Goal: Task Accomplishment & Management: Complete application form

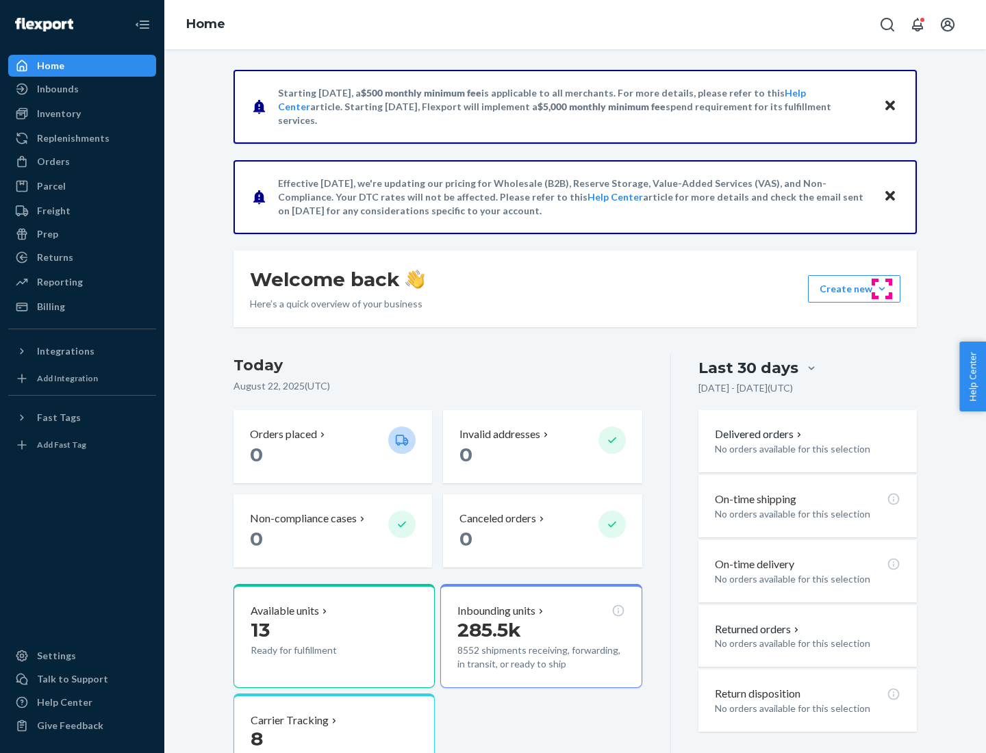
click at [882, 289] on button "Create new Create new inbound Create new order Create new product" at bounding box center [854, 288] width 92 height 27
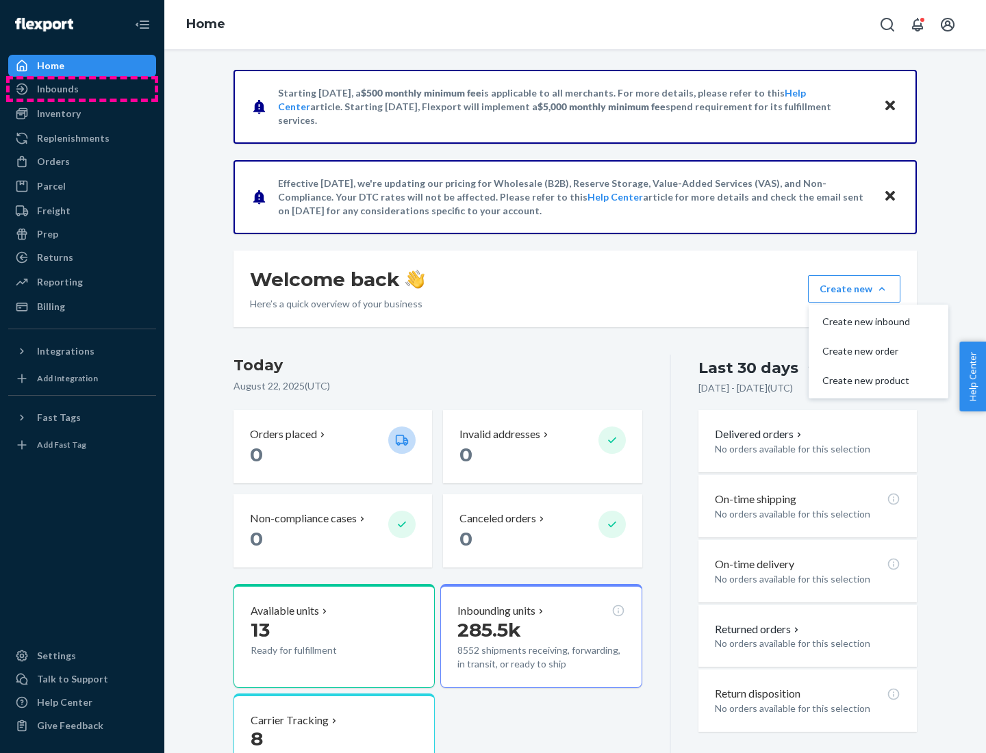
click at [82, 89] on div "Inbounds" at bounding box center [82, 88] width 145 height 19
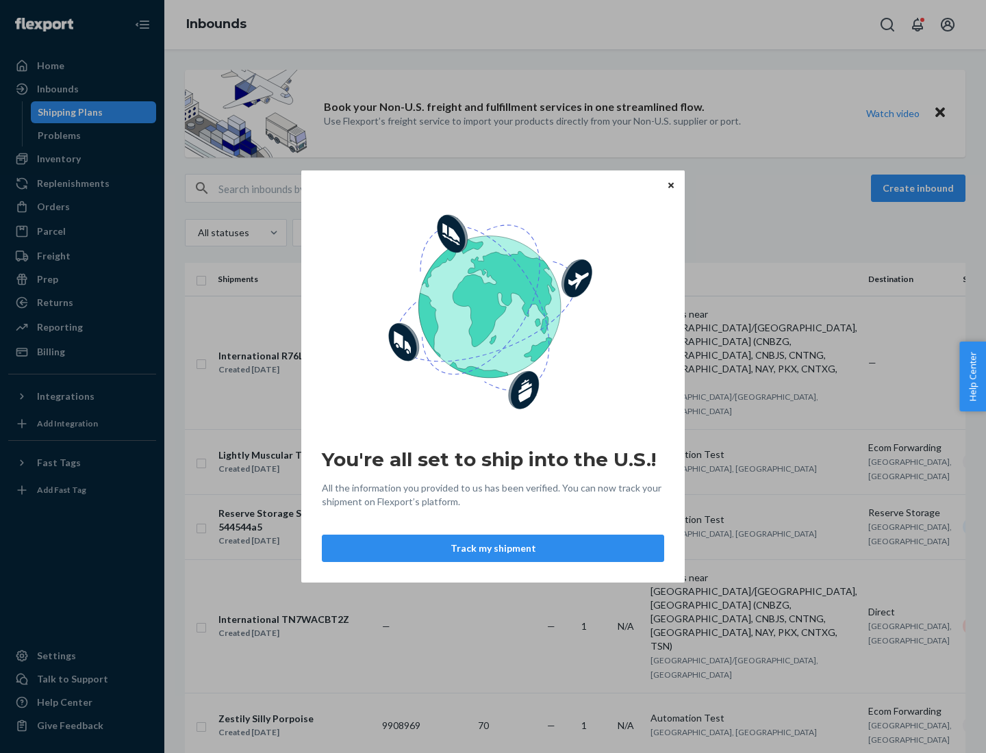
click at [493, 548] on button "Track my shipment" at bounding box center [493, 548] width 342 height 27
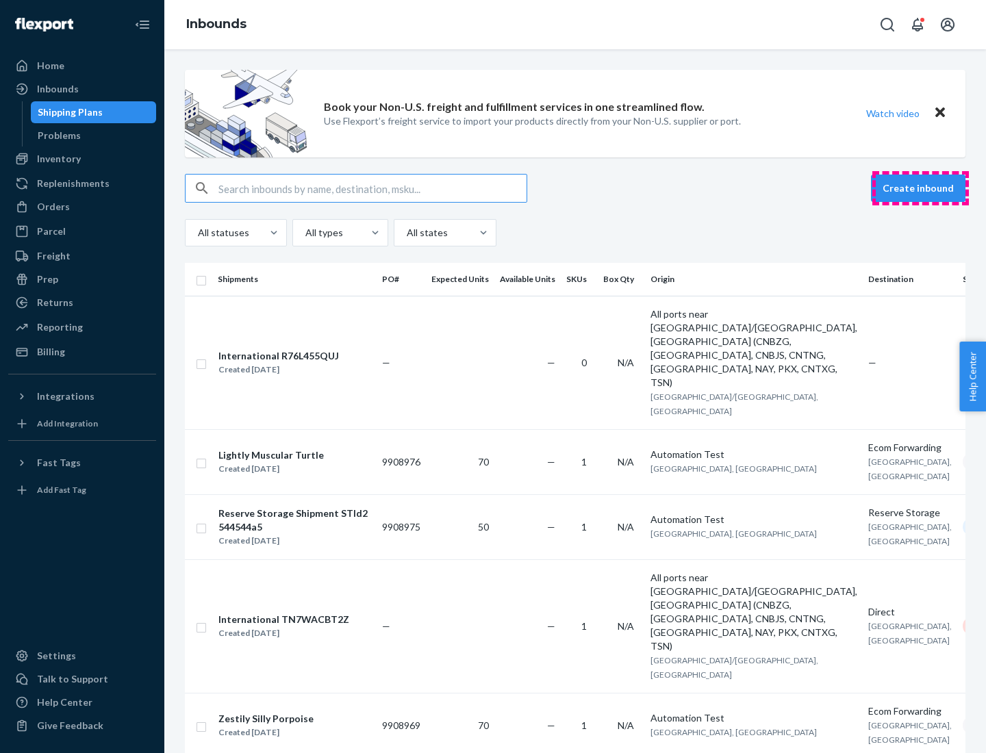
click at [920, 188] on button "Create inbound" at bounding box center [918, 188] width 94 height 27
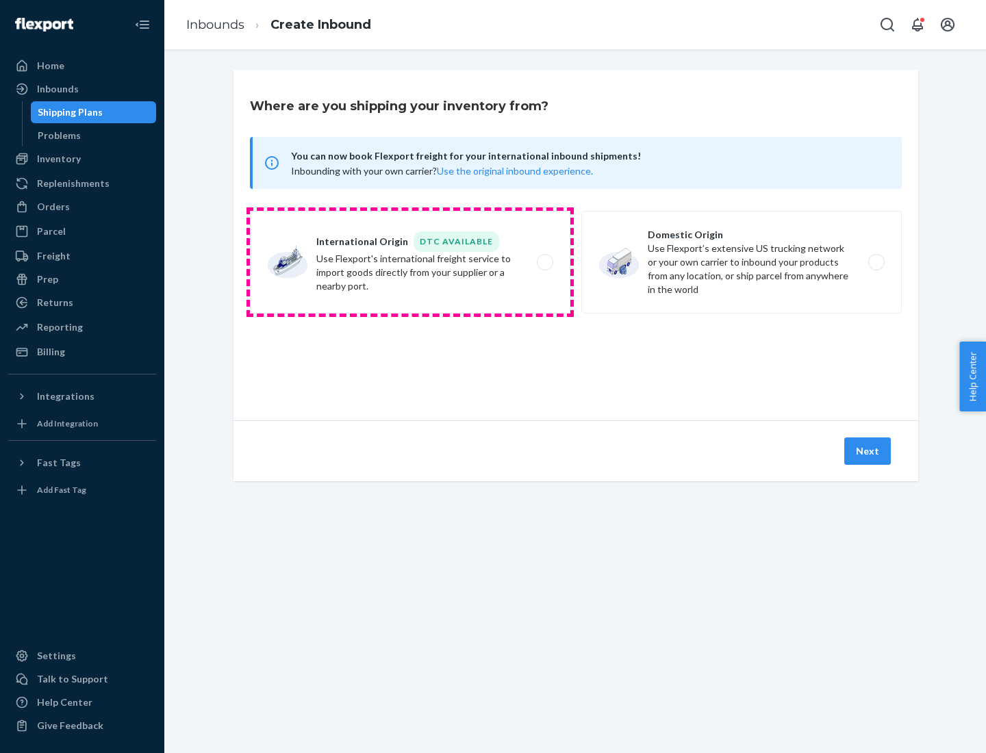
click at [410, 262] on label "International Origin DTC Available Use Flexport's international freight service…" at bounding box center [410, 262] width 320 height 103
click at [544, 262] on input "International Origin DTC Available Use Flexport's international freight service…" at bounding box center [548, 262] width 9 height 9
radio input "true"
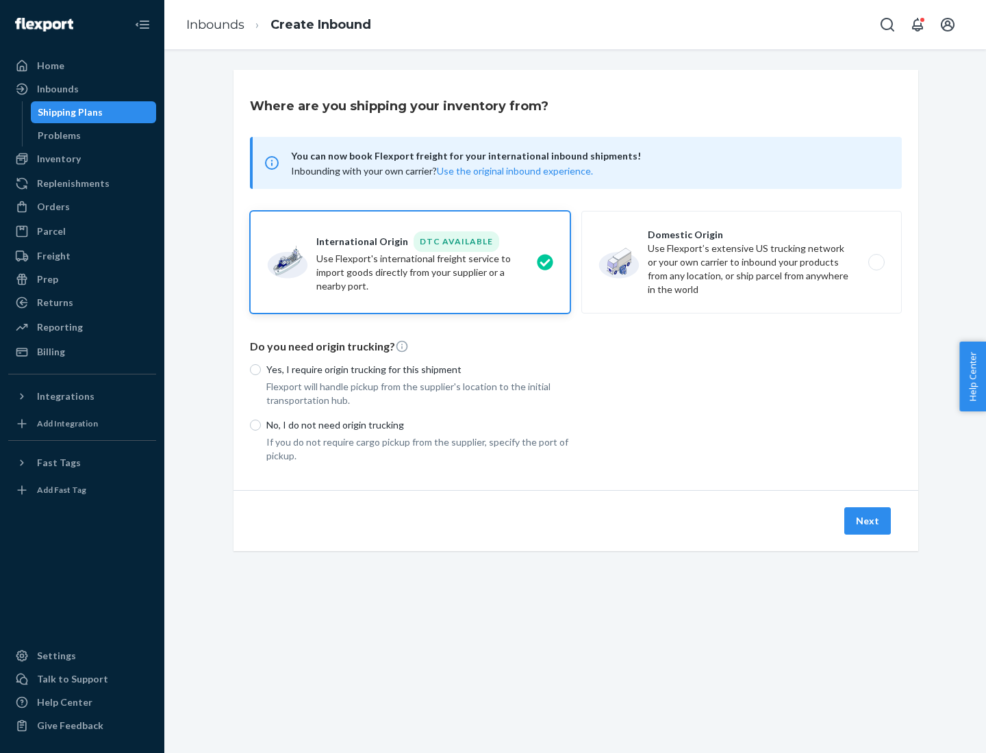
click at [418, 425] on p "No, I do not need origin trucking" at bounding box center [418, 425] width 304 height 14
click at [261, 425] on input "No, I do not need origin trucking" at bounding box center [255, 425] width 11 height 11
radio input "true"
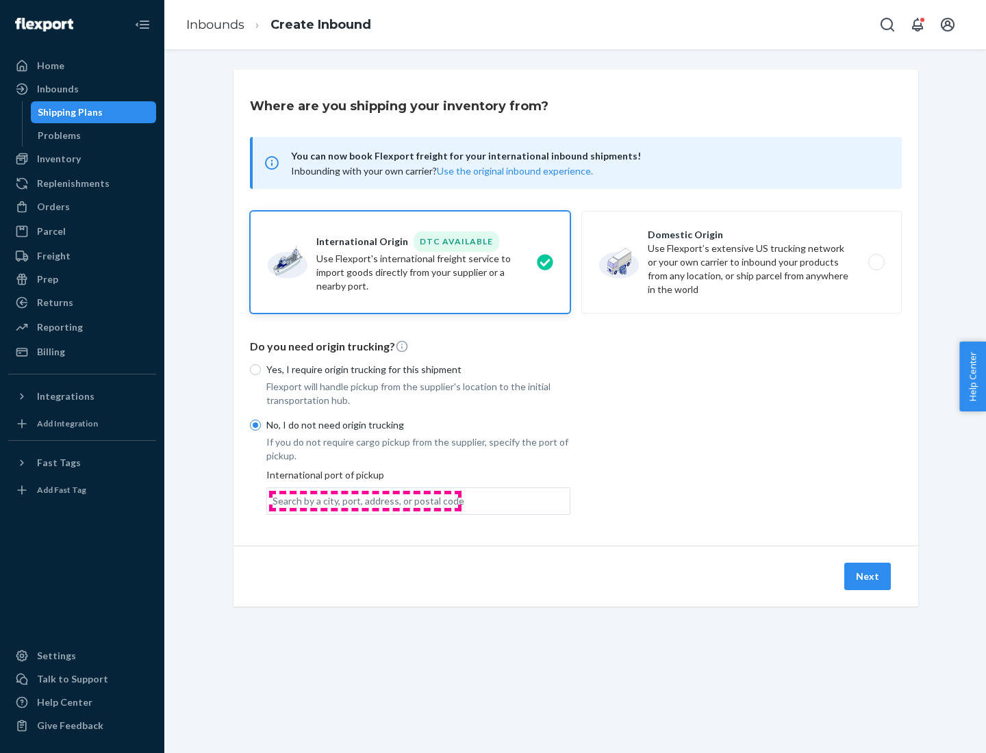
click at [365, 501] on div "Search by a city, port, address, or postal code" at bounding box center [369, 501] width 192 height 14
click at [274, 501] on input "Search by a city, port, address, or postal code" at bounding box center [273, 501] width 1 height 14
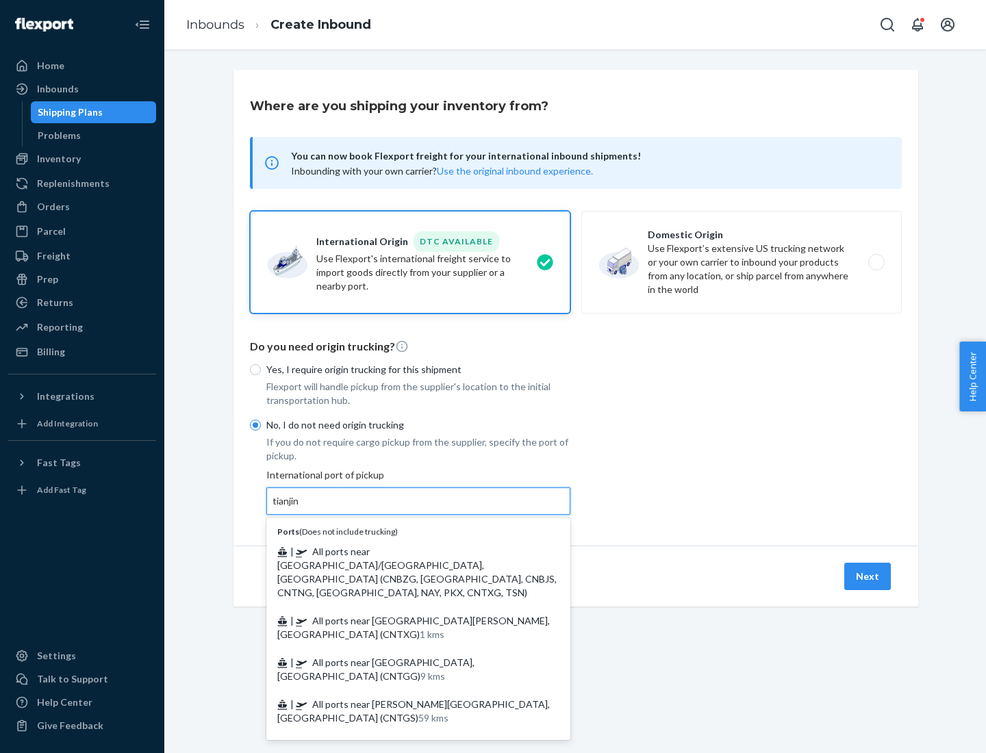
click at [405, 551] on span "| All ports near [GEOGRAPHIC_DATA]/[GEOGRAPHIC_DATA], [GEOGRAPHIC_DATA] (CNBZG,…" at bounding box center [416, 572] width 279 height 53
click at [301, 508] on input "tianjin" at bounding box center [287, 501] width 28 height 14
type input "All ports near [GEOGRAPHIC_DATA]/[GEOGRAPHIC_DATA], [GEOGRAPHIC_DATA] (CNBZG, […"
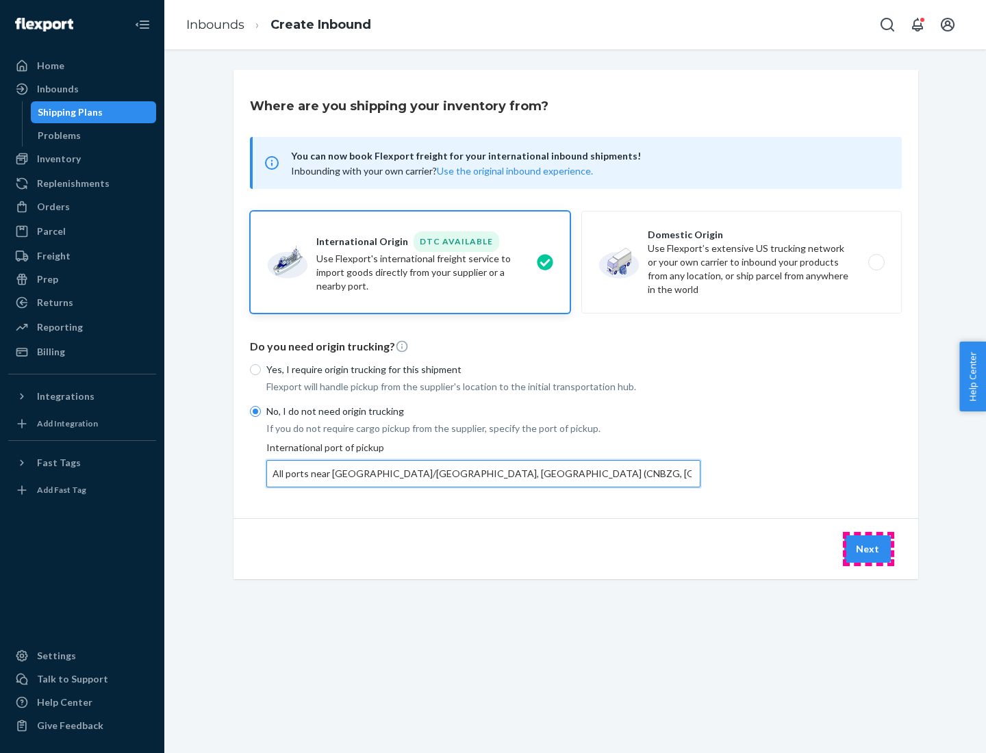
click at [868, 548] on button "Next" at bounding box center [867, 548] width 47 height 27
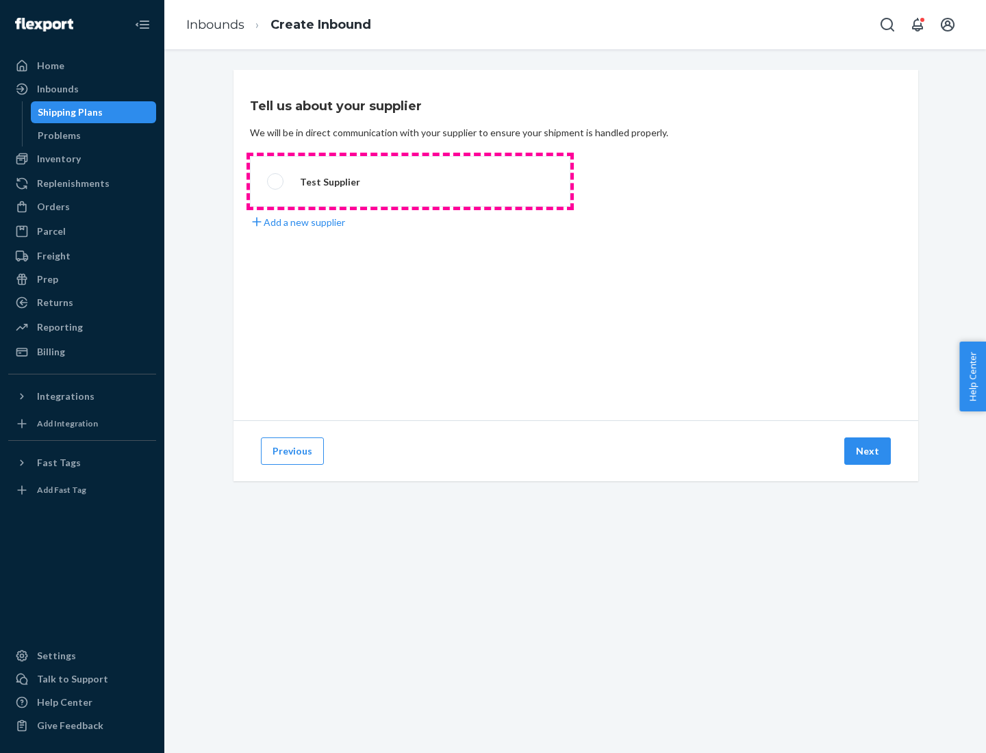
click at [410, 181] on label "Test Supplier" at bounding box center [410, 181] width 320 height 51
click at [276, 181] on input "Test Supplier" at bounding box center [271, 181] width 9 height 9
radio input "true"
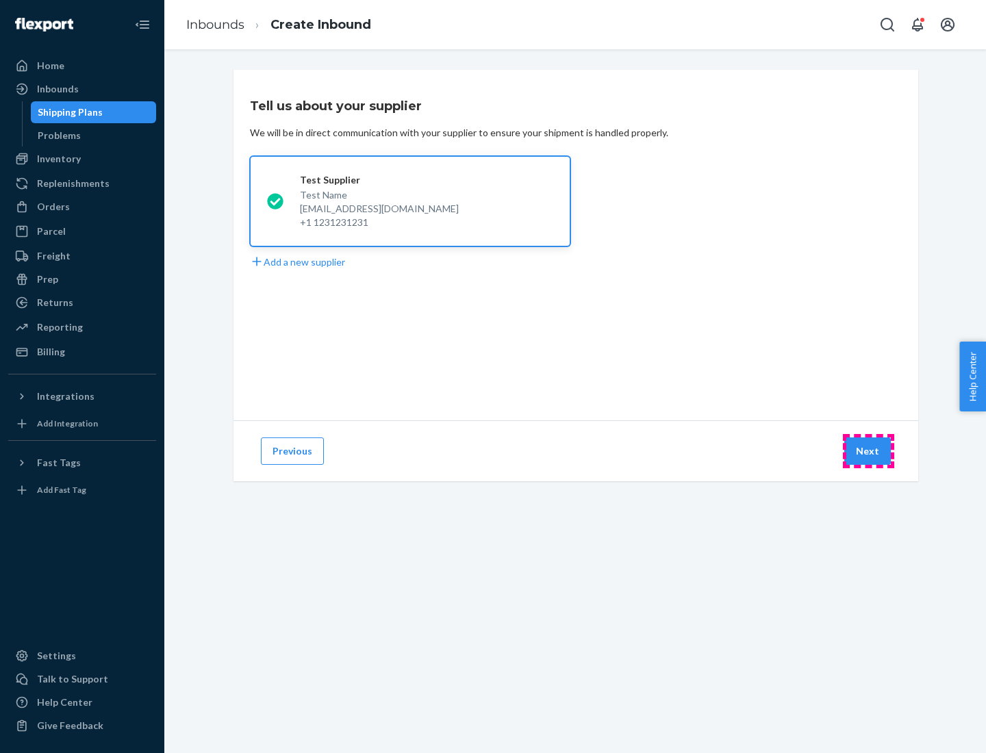
click at [868, 451] on button "Next" at bounding box center [867, 451] width 47 height 27
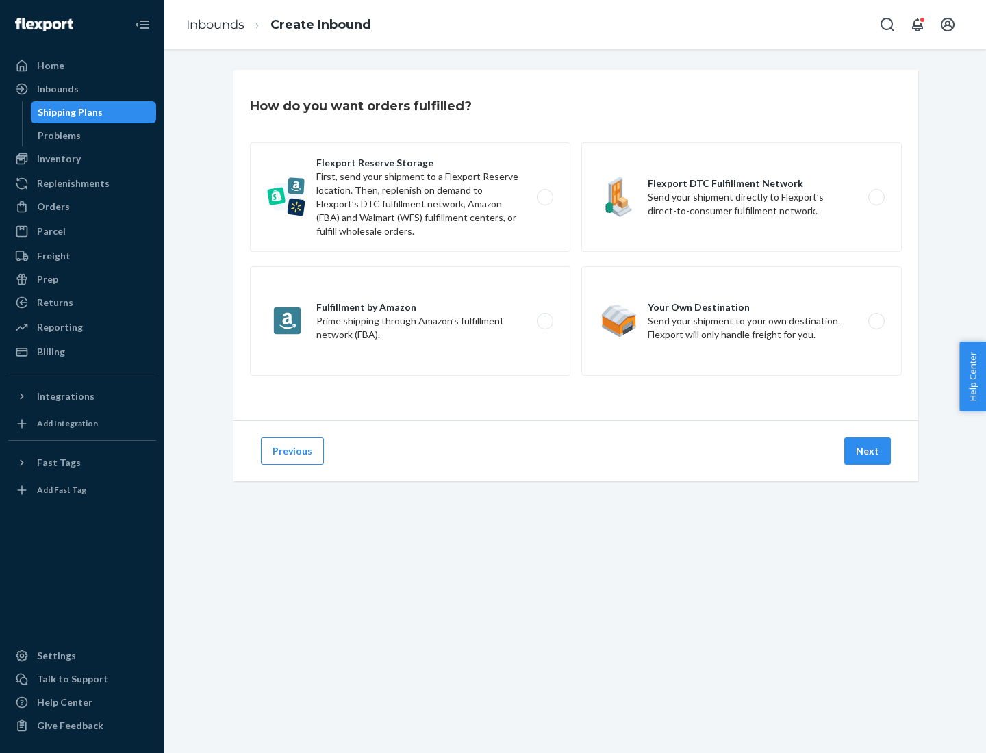
click at [410, 197] on label "Flexport Reserve Storage First, send your shipment to a Flexport Reserve locati…" at bounding box center [410, 197] width 320 height 110
click at [544, 197] on input "Flexport Reserve Storage First, send your shipment to a Flexport Reserve locati…" at bounding box center [548, 197] width 9 height 9
radio input "true"
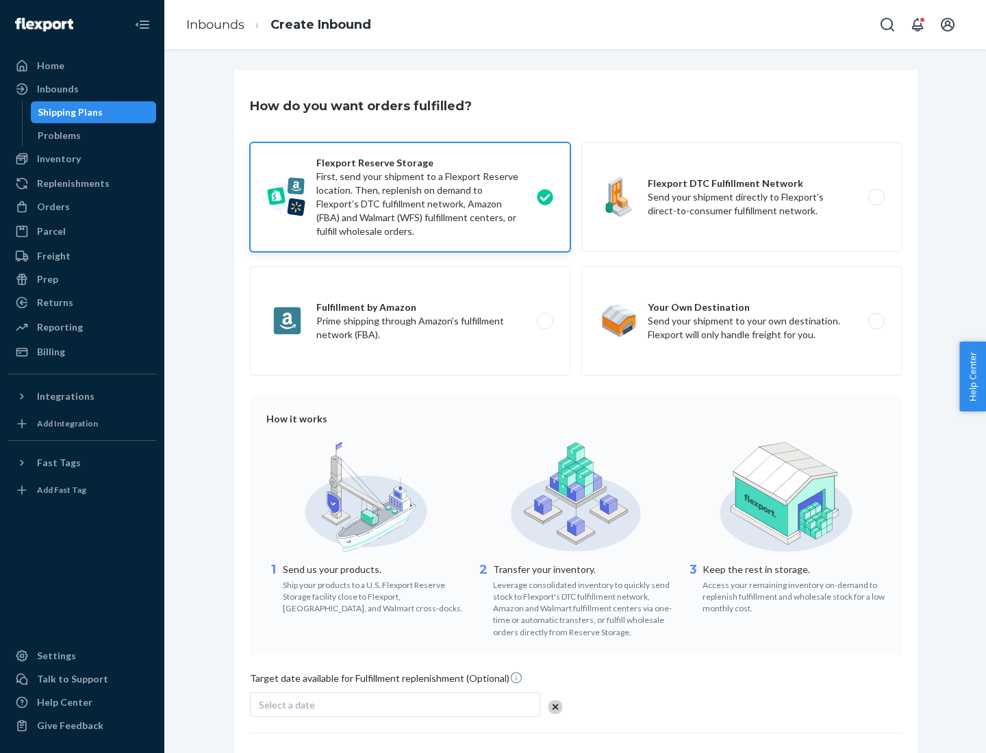
scroll to position [112, 0]
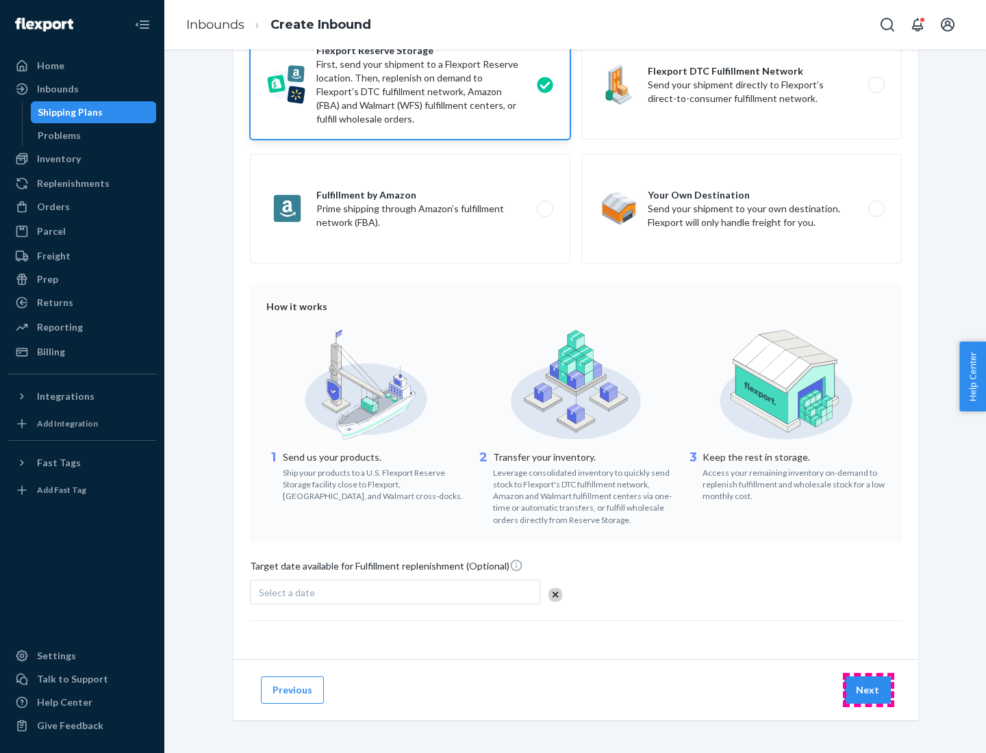
click at [868, 689] on button "Next" at bounding box center [867, 689] width 47 height 27
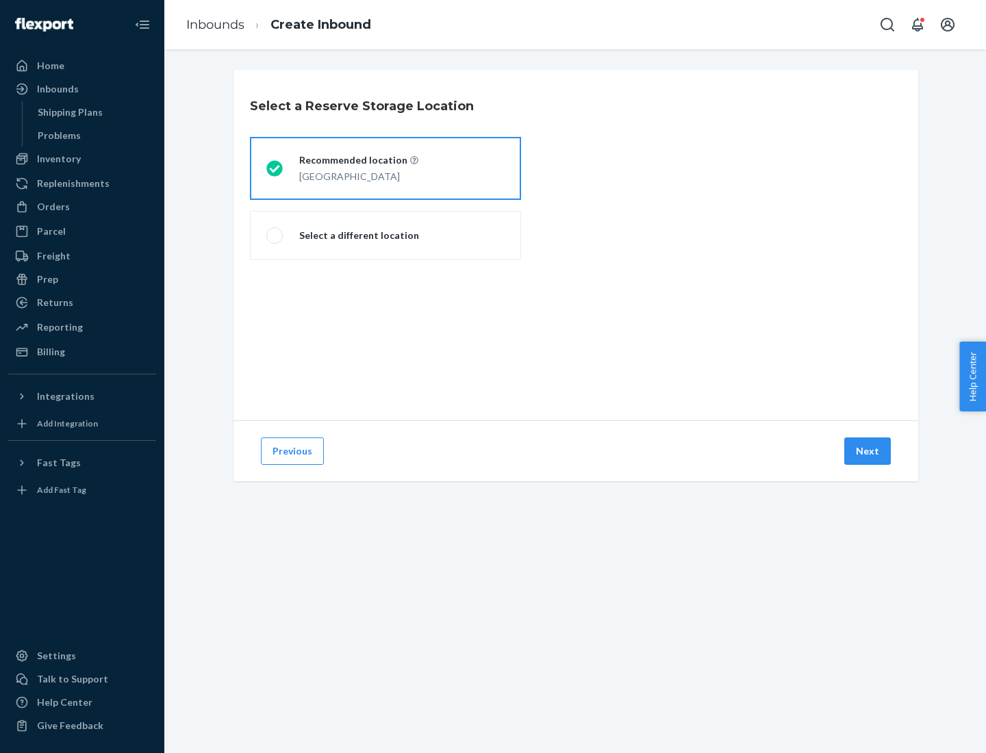
click at [385, 168] on div "[GEOGRAPHIC_DATA]" at bounding box center [358, 175] width 119 height 16
click at [275, 168] on input "Recommended location [GEOGRAPHIC_DATA]" at bounding box center [270, 168] width 9 height 9
click at [868, 451] on button "Next" at bounding box center [867, 451] width 47 height 27
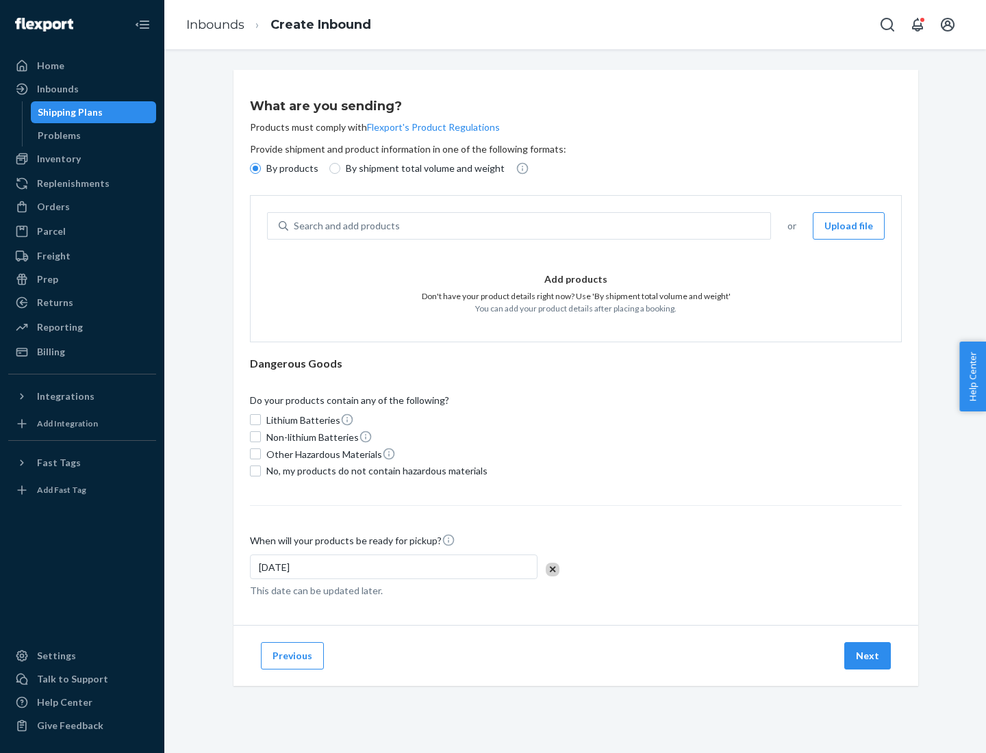
click at [530, 226] on div "Search and add products" at bounding box center [529, 226] width 482 height 25
click at [295, 226] on input "Search and add products" at bounding box center [294, 226] width 1 height 14
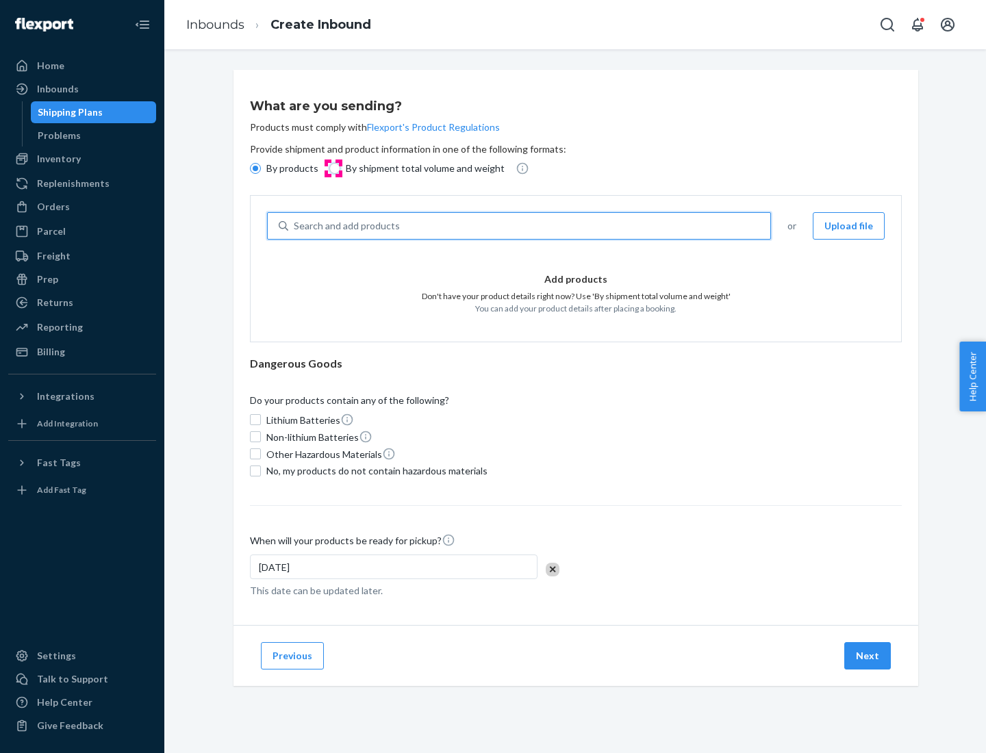
click at [333, 168] on input "By shipment total volume and weight" at bounding box center [334, 168] width 11 height 11
radio input "true"
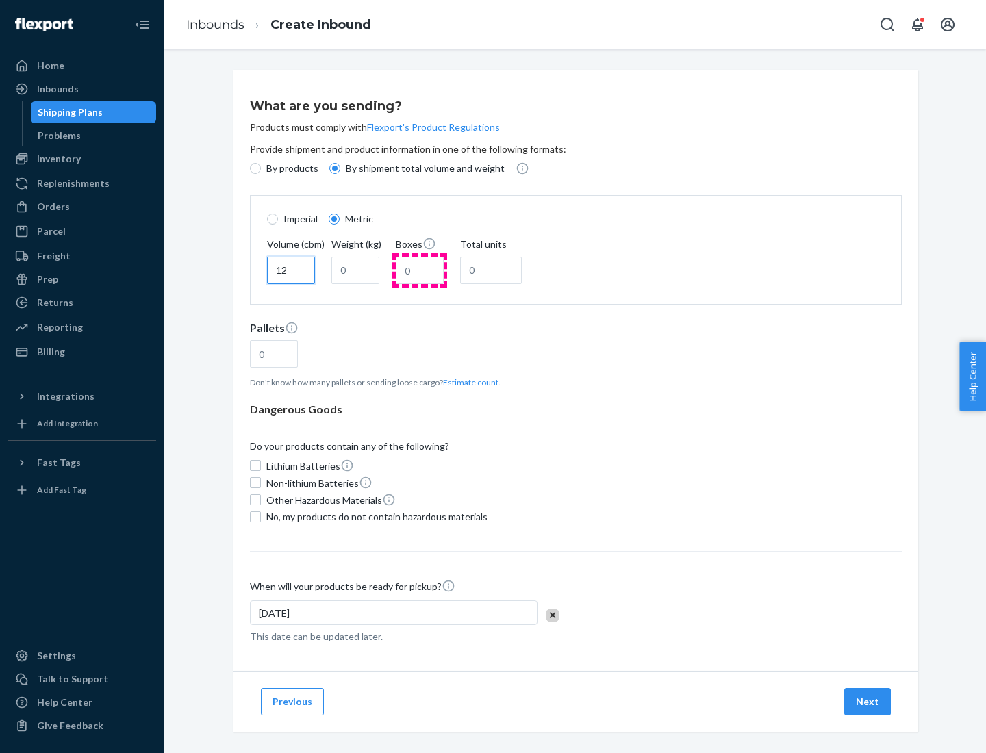
type input "12"
type input "22"
type input "222"
type input "121"
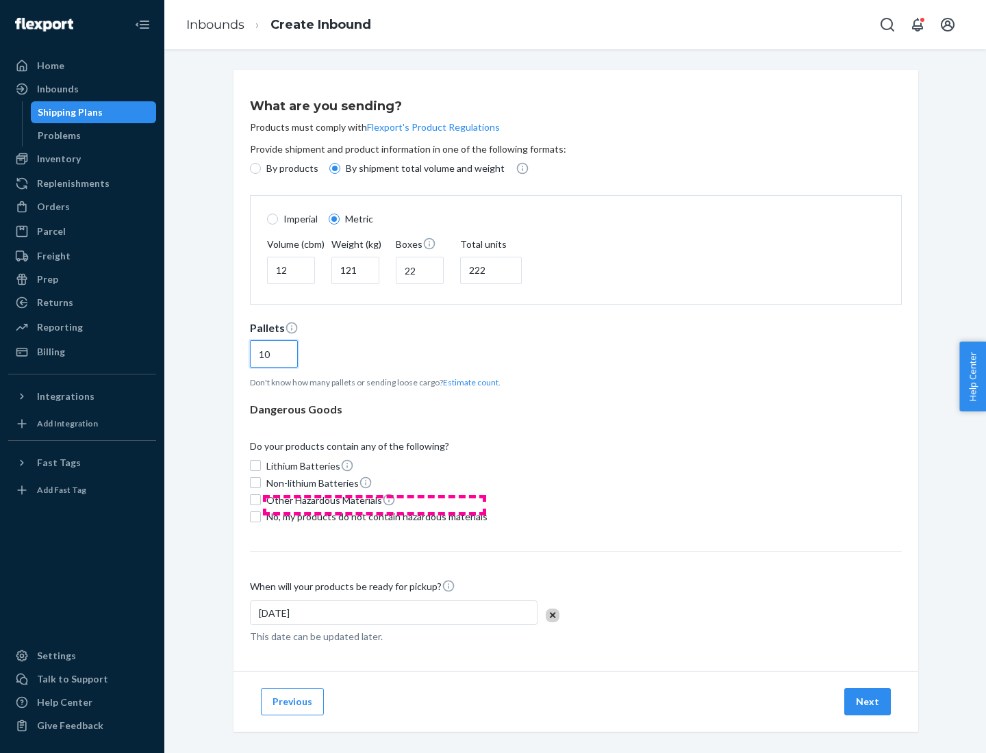
scroll to position [12, 0]
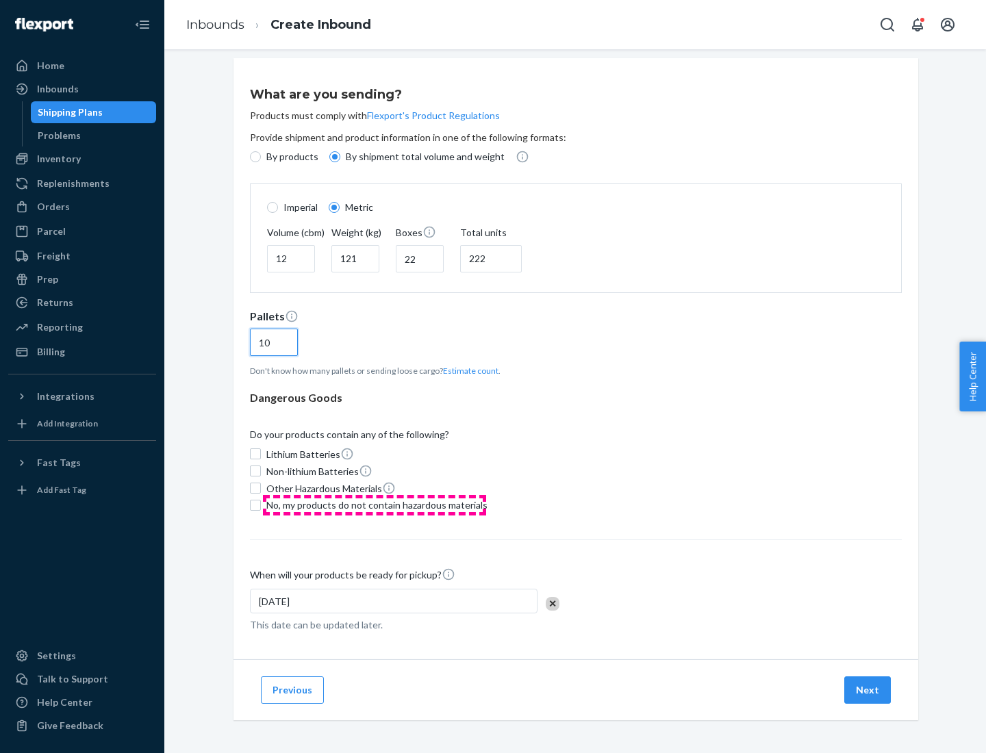
type input "10"
click at [375, 505] on span "No, my products do not contain hazardous materials" at bounding box center [376, 505] width 221 height 14
click at [261, 505] on input "No, my products do not contain hazardous materials" at bounding box center [255, 505] width 11 height 11
checkbox input "true"
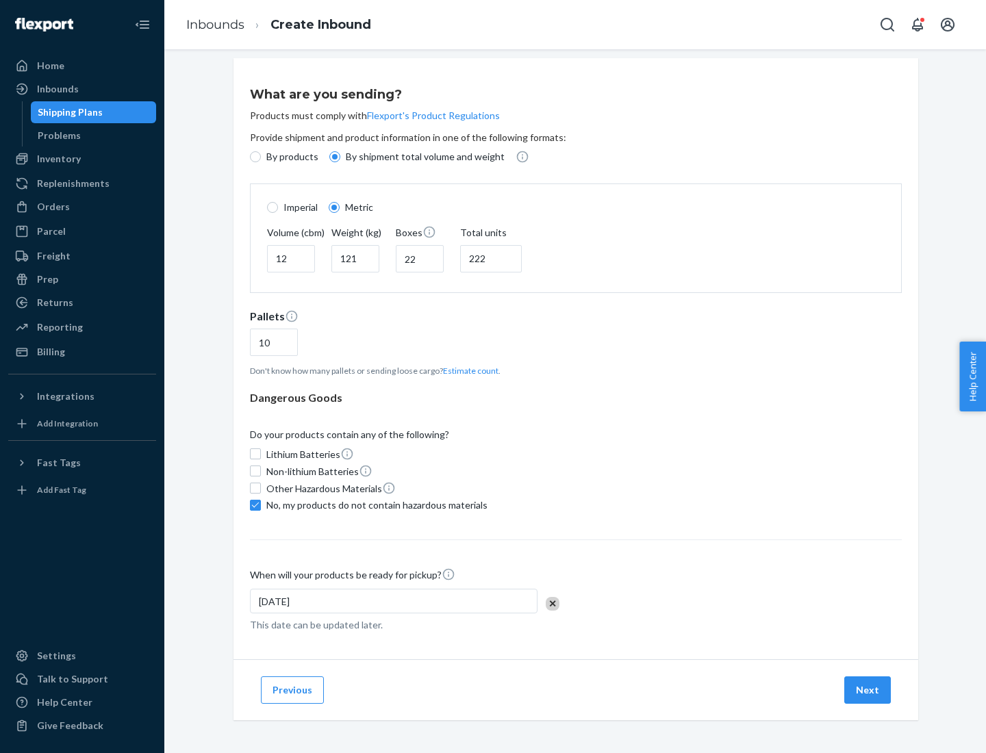
click at [868, 689] on button "Next" at bounding box center [867, 689] width 47 height 27
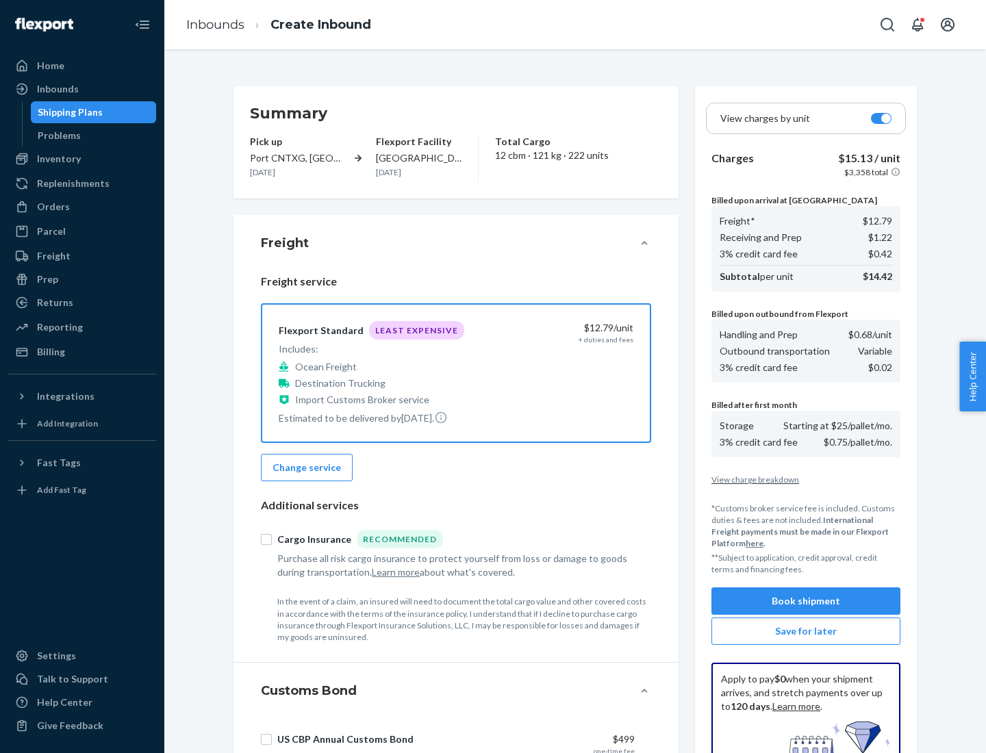
scroll to position [200, 0]
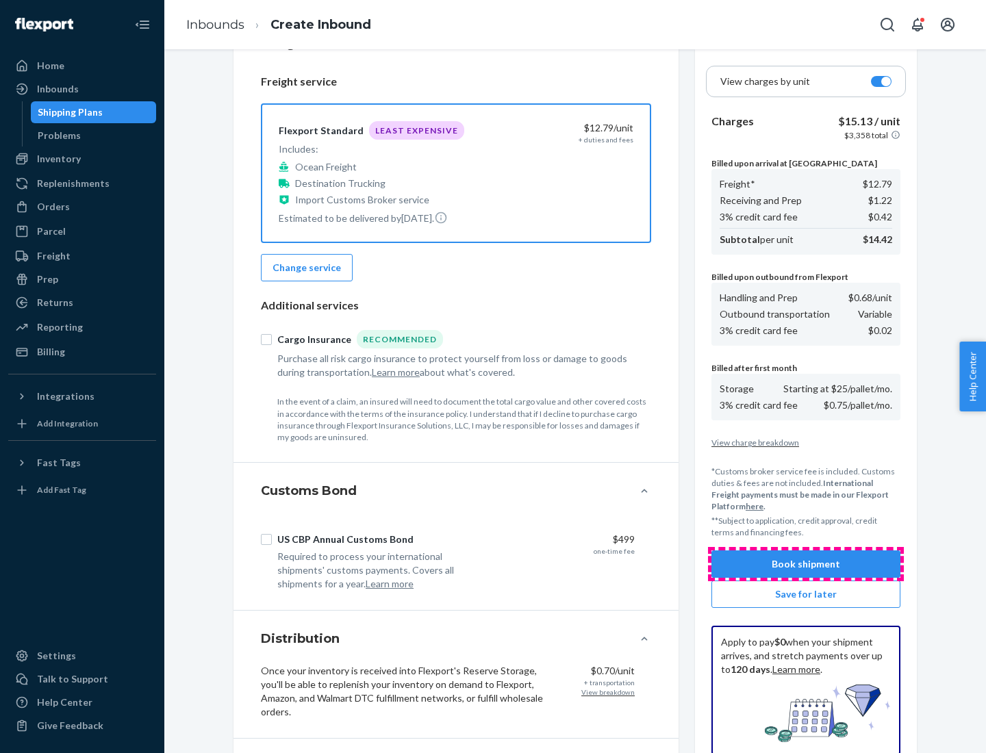
click at [806, 564] on button "Book shipment" at bounding box center [805, 563] width 189 height 27
